Goal: Task Accomplishment & Management: Complete application form

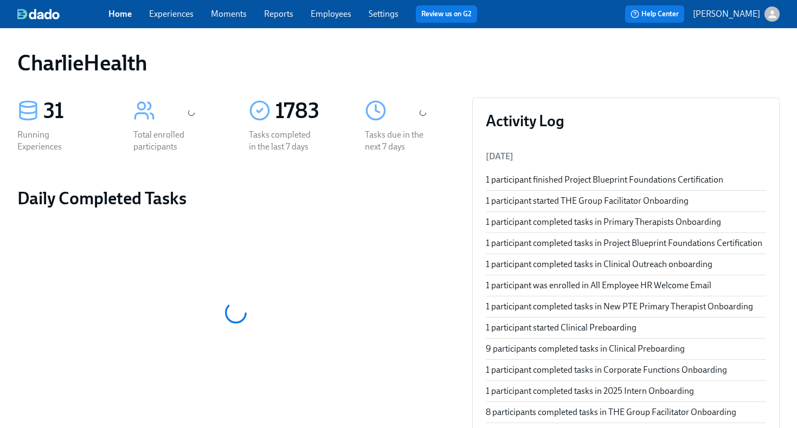
click at [334, 22] on div "Home Experiences Moments Reports Employees Settings Review us on G2" at bounding box center [296, 13] width 377 height 17
click at [333, 17] on link "Employees" at bounding box center [331, 14] width 41 height 10
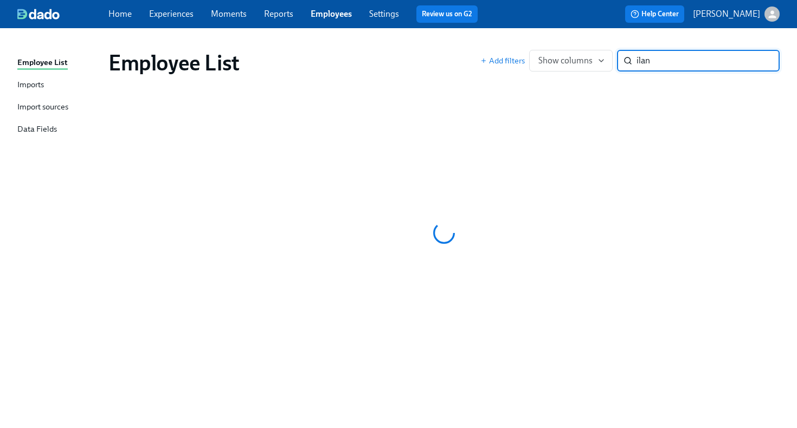
type input "ilan"
click at [342, 19] on link "Employees" at bounding box center [331, 14] width 41 height 10
click at [343, 13] on link "Employees" at bounding box center [331, 14] width 41 height 10
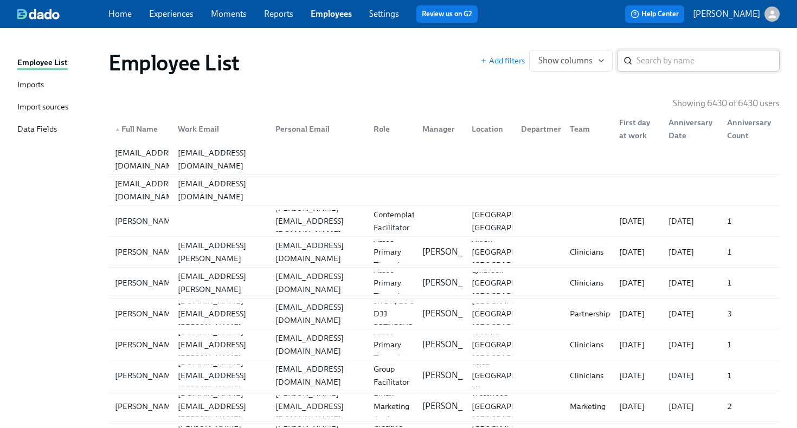
click at [669, 60] on input "search" at bounding box center [707, 61] width 143 height 22
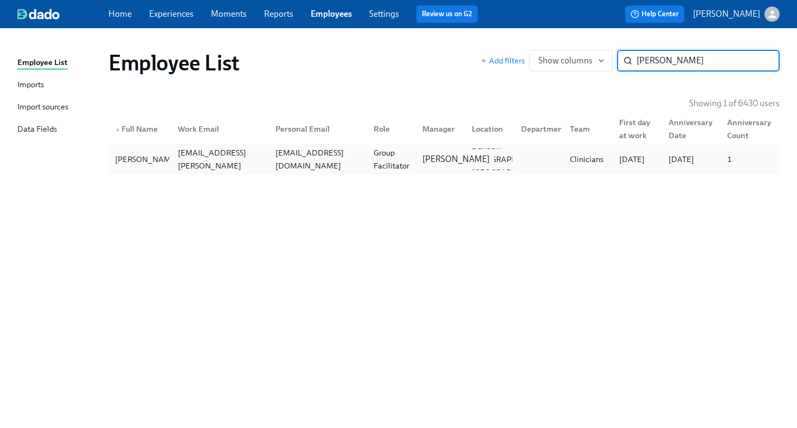
type input "[PERSON_NAME]"
click at [425, 163] on p "[PERSON_NAME]" at bounding box center [455, 159] width 67 height 12
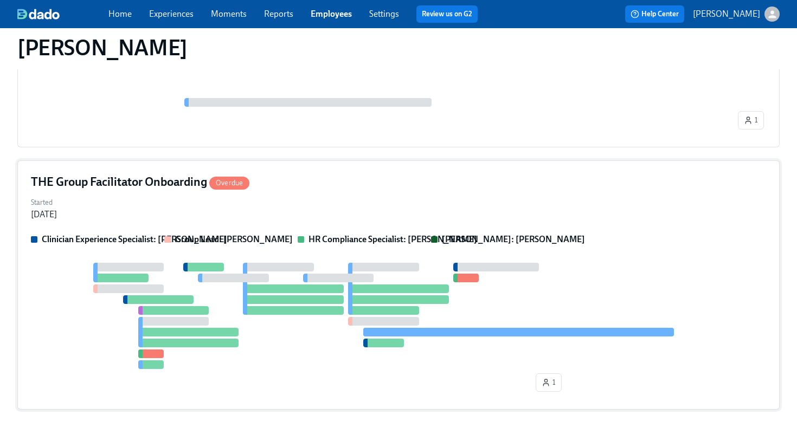
scroll to position [517, 0]
click at [368, 199] on div "Started [DATE]" at bounding box center [398, 207] width 735 height 26
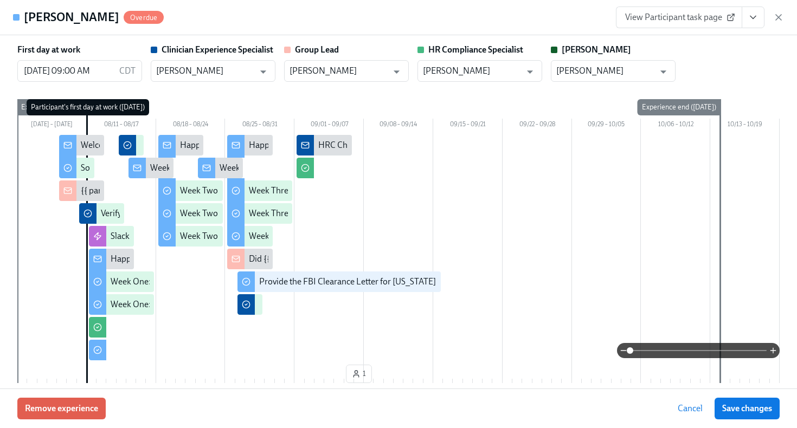
click at [755, 21] on icon "View task page" at bounding box center [752, 17] width 11 height 11
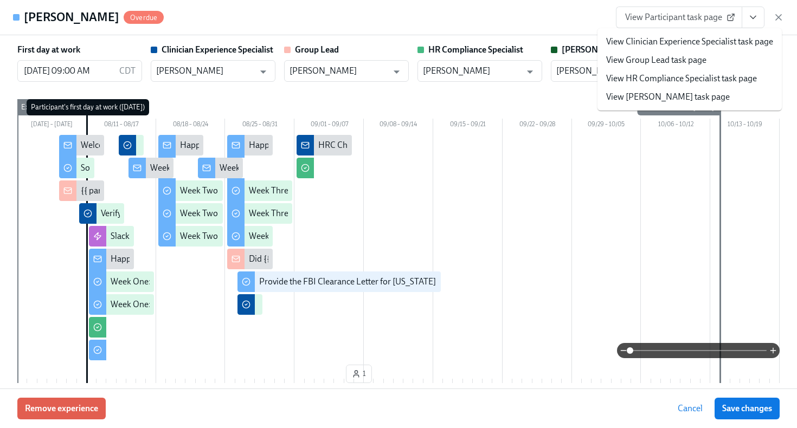
click at [713, 79] on link "View HR Compliance Specialist task page" at bounding box center [681, 79] width 151 height 12
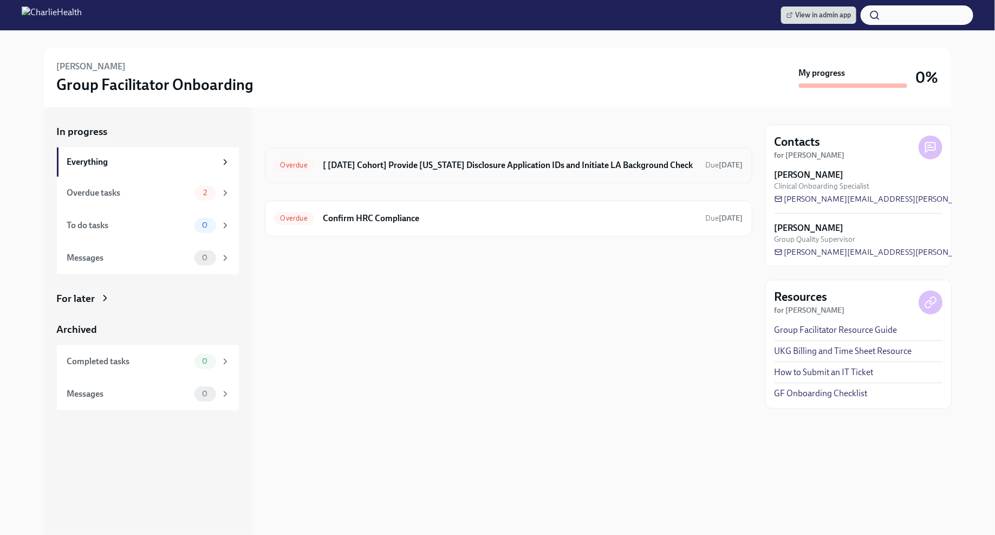
click at [528, 164] on h6 "[ [DATE] Cohort] Provide [US_STATE] Disclosure Application IDs and Initiate LA …" at bounding box center [510, 165] width 374 height 12
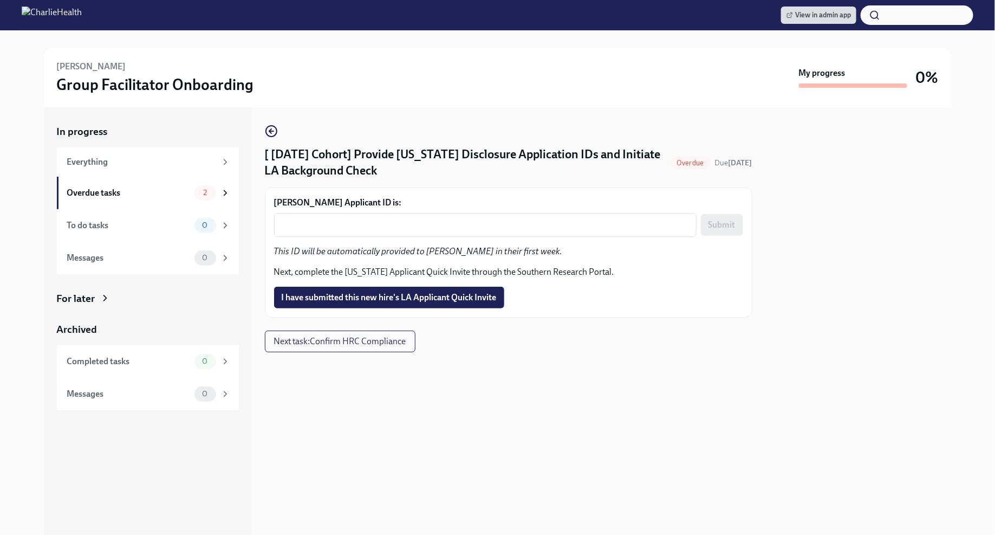
click at [434, 207] on label "[PERSON_NAME] Applicant ID is:" at bounding box center [508, 203] width 469 height 12
click at [434, 218] on textarea "[PERSON_NAME] Applicant ID is:" at bounding box center [486, 224] width 410 height 13
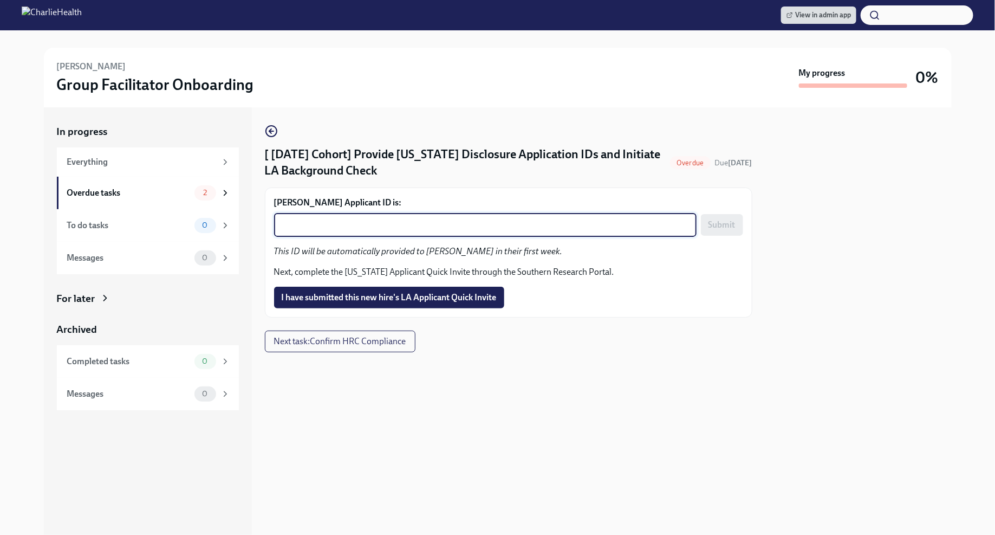
click at [418, 225] on textarea "[PERSON_NAME] Applicant ID is:" at bounding box center [486, 224] width 410 height 13
paste textarea "1247894"
type textarea "1247894"
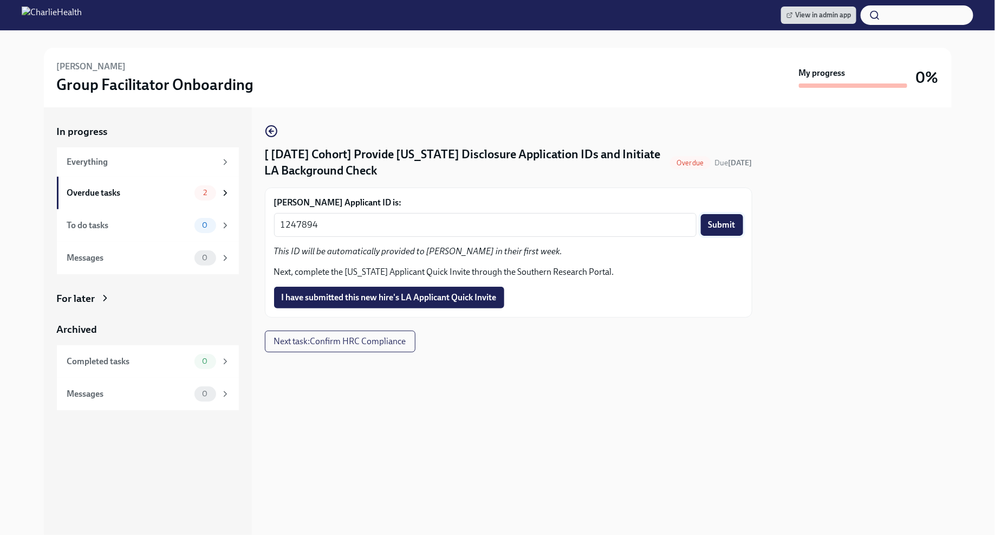
click at [724, 221] on span "Submit" at bounding box center [722, 224] width 27 height 11
click at [441, 296] on span "I have submitted this new hire's LA Applicant Quick Invite" at bounding box center [389, 297] width 215 height 11
